Goal: Task Accomplishment & Management: Manage account settings

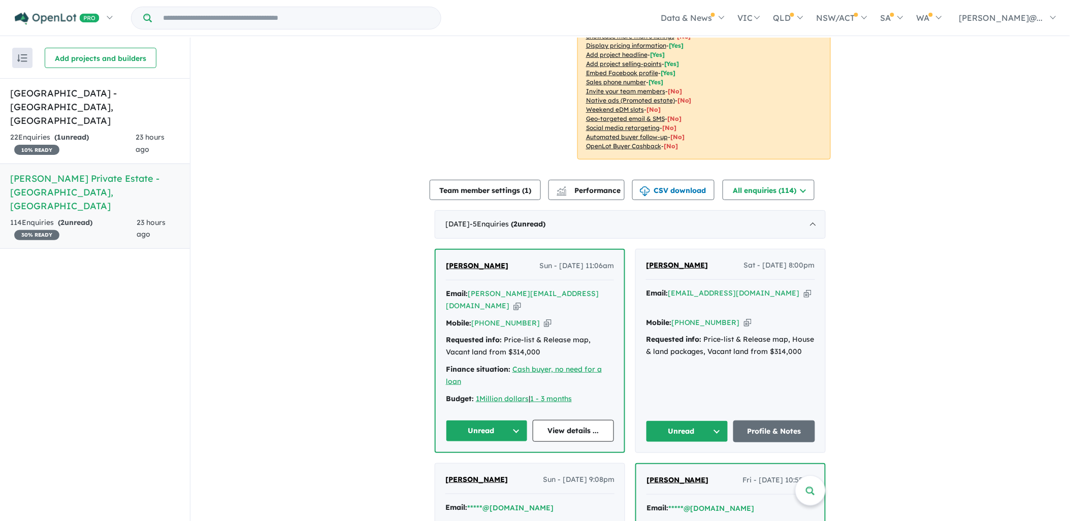
scroll to position [226, 0]
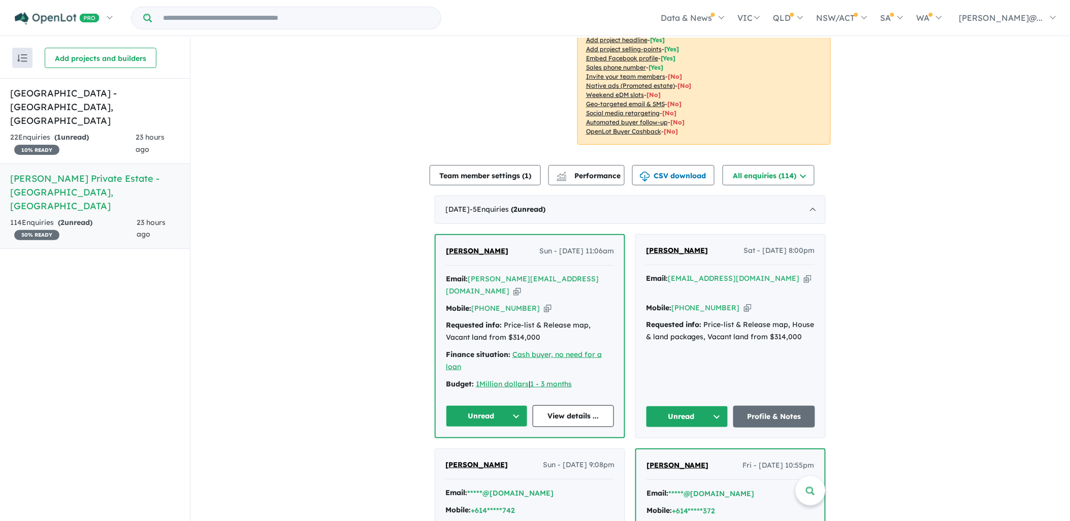
click at [94, 172] on h5 "[PERSON_NAME] Private Estate - [GEOGRAPHIC_DATA] , [GEOGRAPHIC_DATA]" at bounding box center [95, 192] width 170 height 41
click at [113, 172] on h5 "[PERSON_NAME] Private Estate - [GEOGRAPHIC_DATA] , [GEOGRAPHIC_DATA]" at bounding box center [95, 192] width 170 height 41
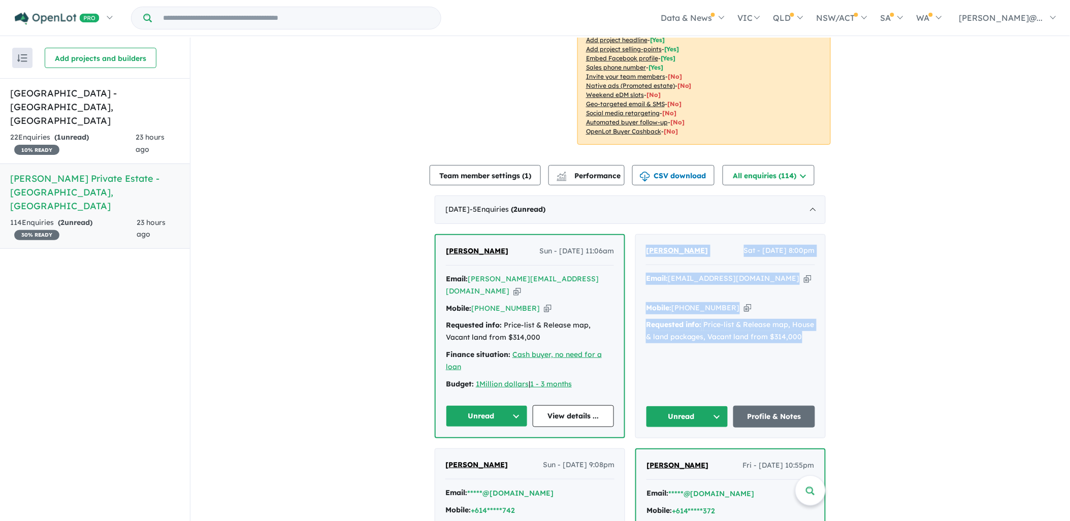
drag, startPoint x: 811, startPoint y: 304, endPoint x: 638, endPoint y: 227, distance: 188.9
click at [638, 235] on div "[PERSON_NAME] Sat - [DATE] 8:00pm Email: [EMAIL_ADDRESS][DOMAIN_NAME] Copied! M…" at bounding box center [730, 336] width 189 height 203
copy div "[PERSON_NAME] Sat - [DATE] 8:00pm Email: [EMAIL_ADDRESS][DOMAIN_NAME] Copied! M…"
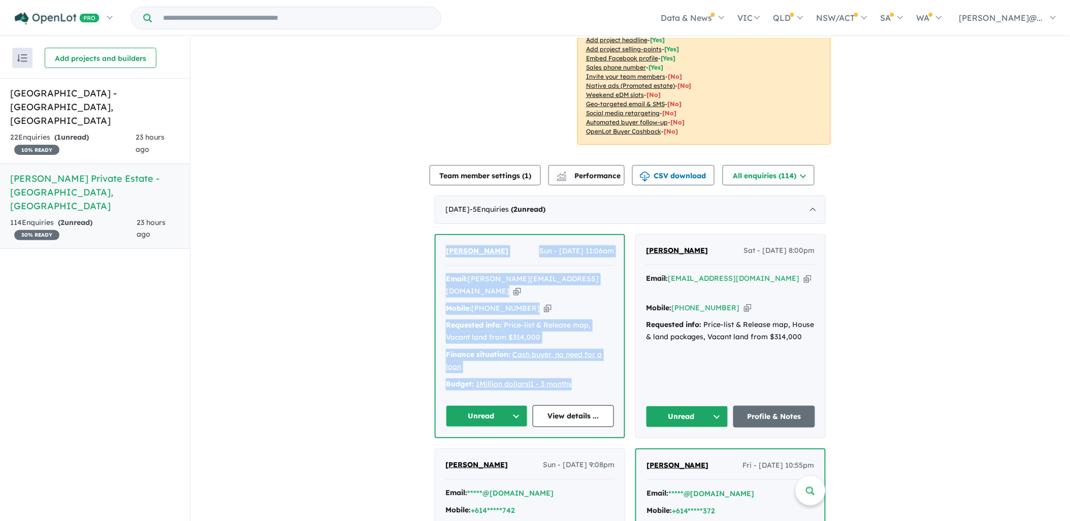
drag, startPoint x: 587, startPoint y: 352, endPoint x: 435, endPoint y: 232, distance: 193.5
click at [436, 235] on div "[PERSON_NAME] Sun - [DATE] 11:06am Email: [PERSON_NAME][EMAIL_ADDRESS][DOMAIN_N…" at bounding box center [530, 336] width 188 height 202
copy div "[PERSON_NAME] Sun - [DATE] 11:06am Email: [PERSON_NAME][EMAIL_ADDRESS][DOMAIN_N…"
click at [690, 406] on button "Unread" at bounding box center [687, 417] width 82 height 22
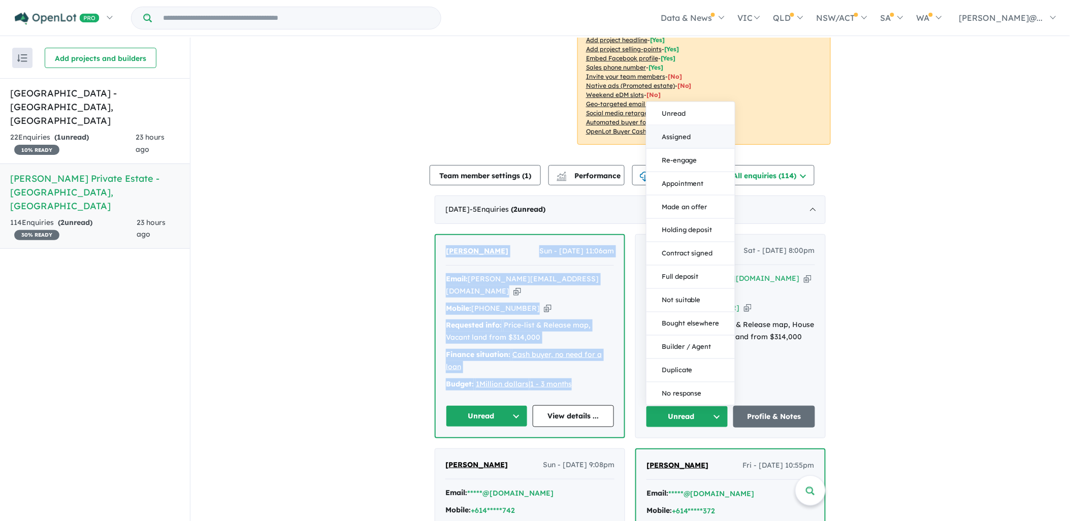
click at [689, 125] on button "Assigned" at bounding box center [691, 136] width 88 height 23
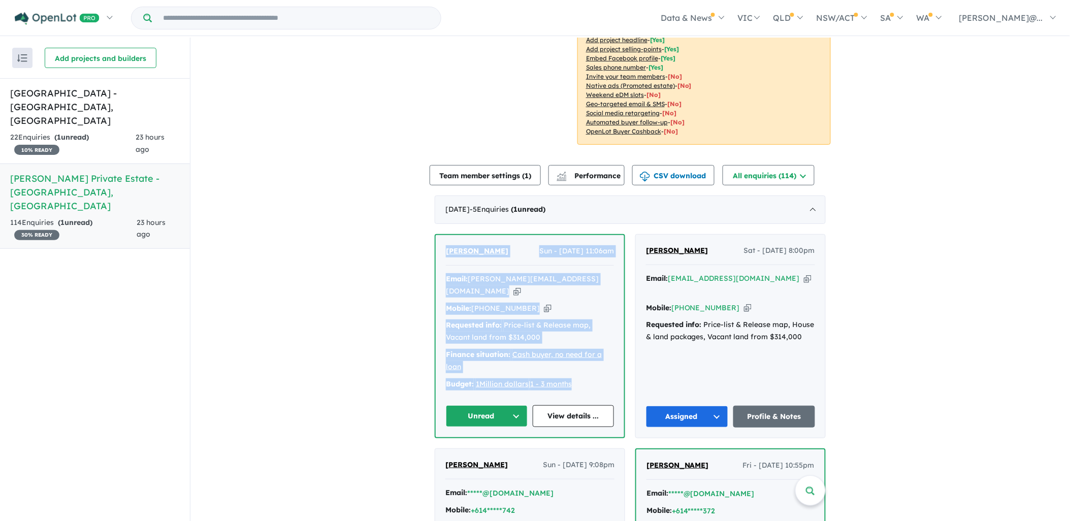
click at [486, 405] on button "Unread" at bounding box center [487, 416] width 82 height 22
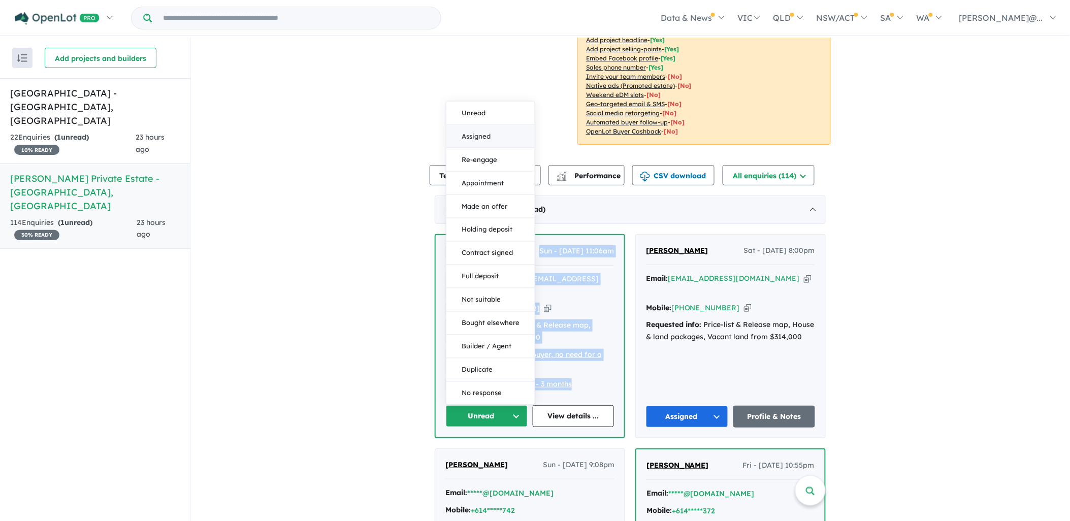
click at [484, 125] on button "Assigned" at bounding box center [490, 136] width 88 height 23
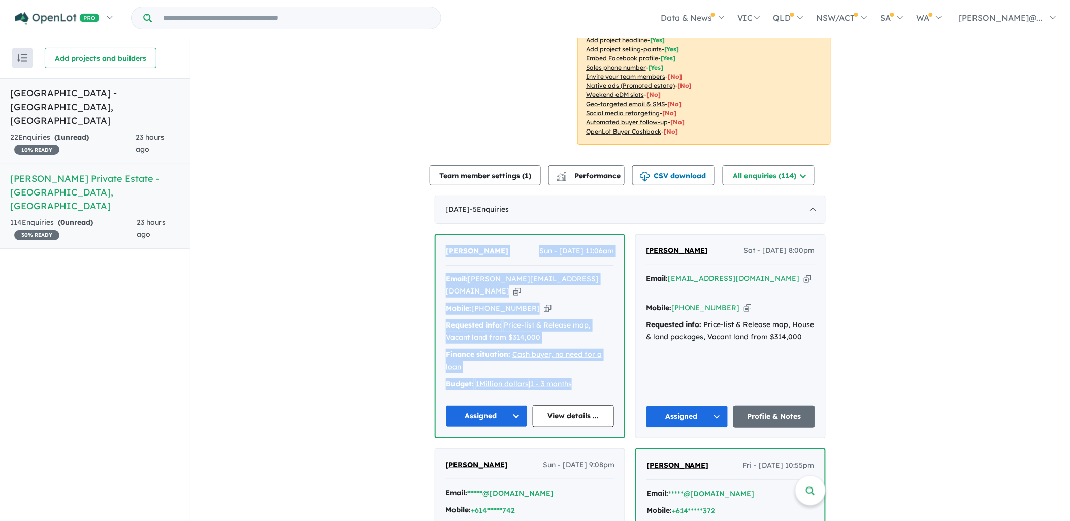
click at [99, 132] on div "22 Enquir ies ( 1 unread) 10 % READY" at bounding box center [73, 144] width 126 height 24
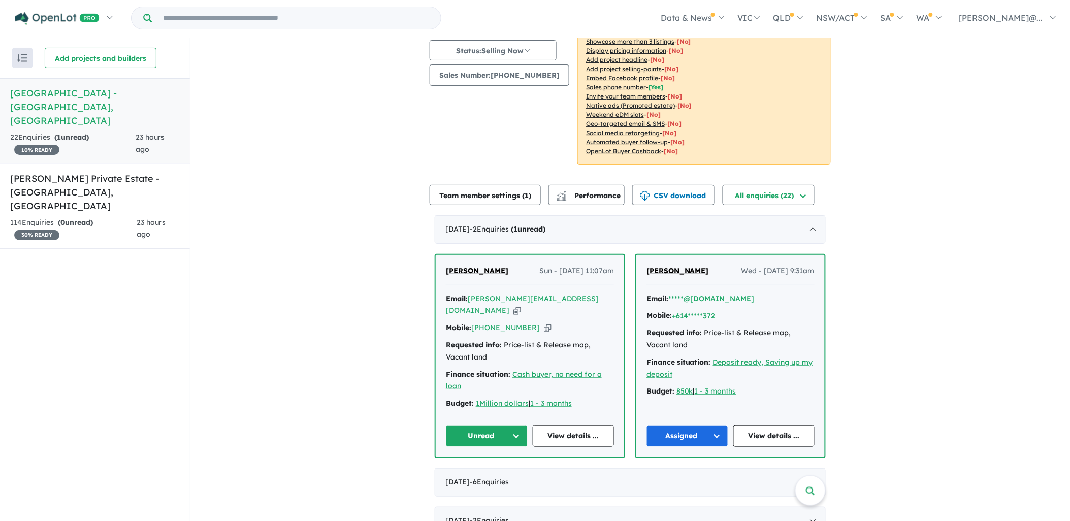
scroll to position [113, 0]
click at [501, 425] on button "Unread" at bounding box center [487, 436] width 82 height 22
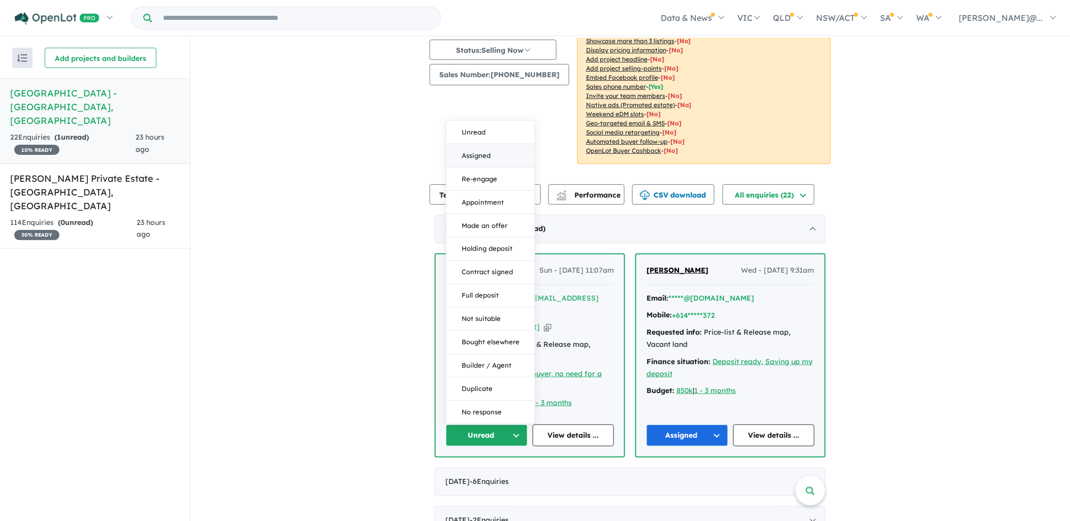
click at [485, 144] on button "Assigned" at bounding box center [490, 155] width 88 height 23
